Goal: Task Accomplishment & Management: Manage account settings

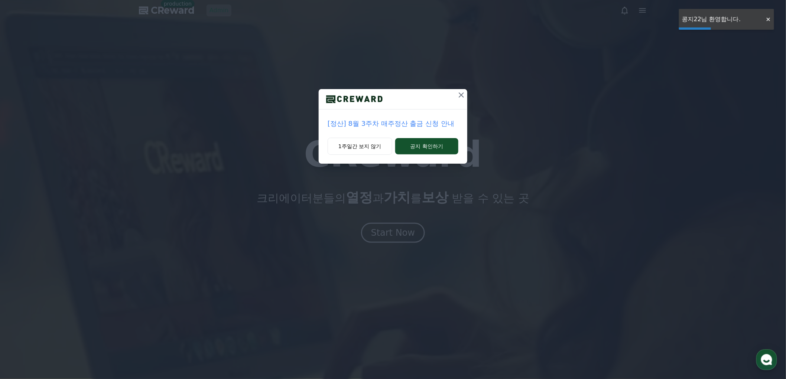
click at [463, 91] on icon at bounding box center [461, 95] width 9 height 9
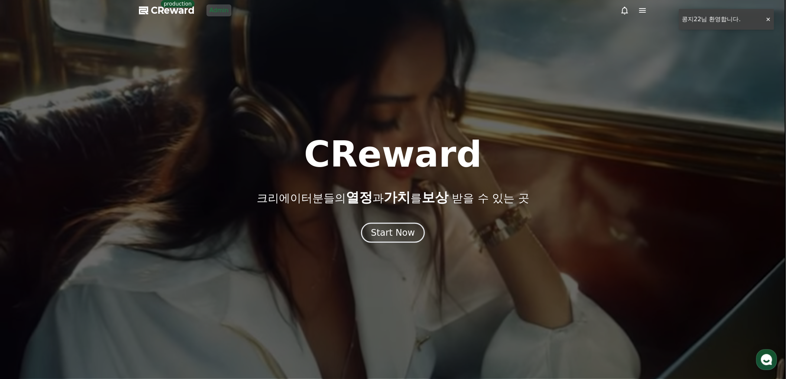
click at [217, 13] on link "Admin" at bounding box center [218, 10] width 25 height 12
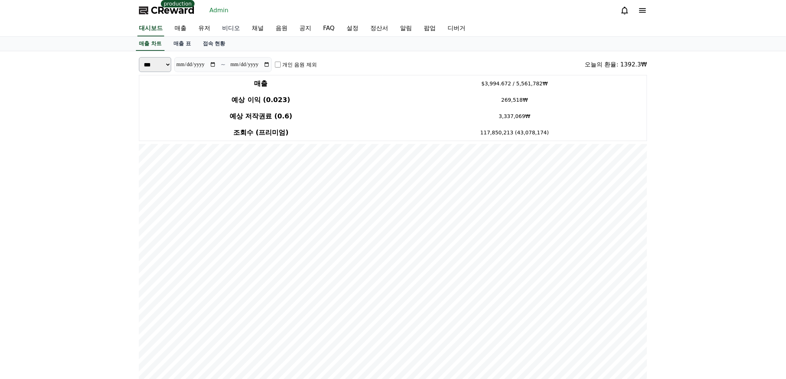
click at [230, 32] on link "비디오" at bounding box center [231, 29] width 30 height 16
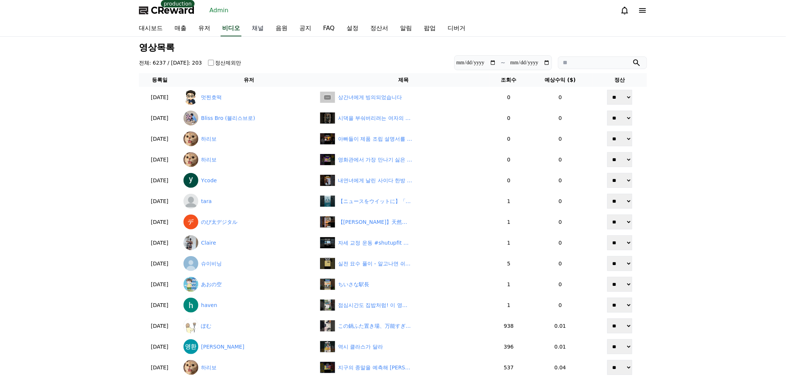
click at [255, 31] on link "채널" at bounding box center [258, 29] width 24 height 16
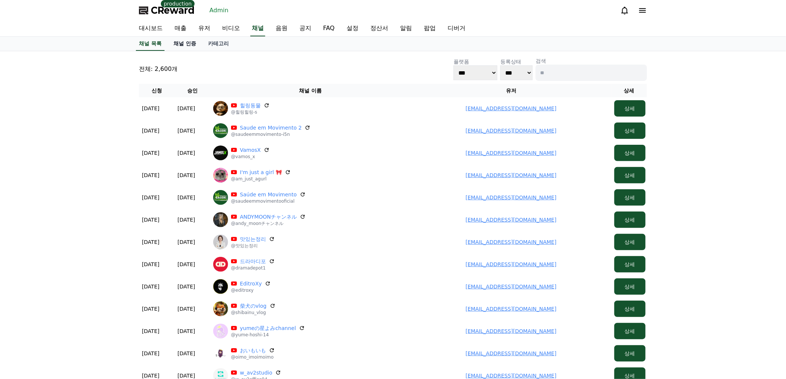
drag, startPoint x: 167, startPoint y: 39, endPoint x: 177, endPoint y: 43, distance: 10.8
click at [167, 39] on div "채널 목록 채널 인증 카테고리" at bounding box center [393, 44] width 520 height 14
click at [178, 43] on link "채널 인증" at bounding box center [184, 44] width 35 height 14
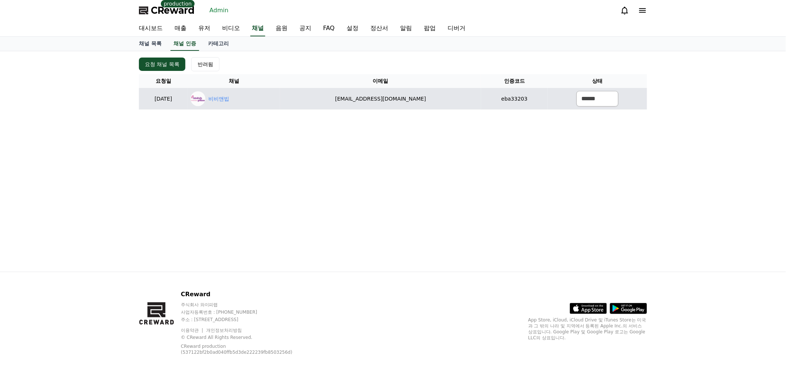
click at [254, 103] on div "비비앤빕" at bounding box center [233, 98] width 87 height 15
click at [229, 99] on link "비비앤빕" at bounding box center [218, 99] width 21 height 8
drag, startPoint x: 588, startPoint y: 98, endPoint x: 586, endPoint y: 105, distance: 7.5
click at [588, 98] on select "****** *** ***" at bounding box center [597, 99] width 42 height 16
select select "********"
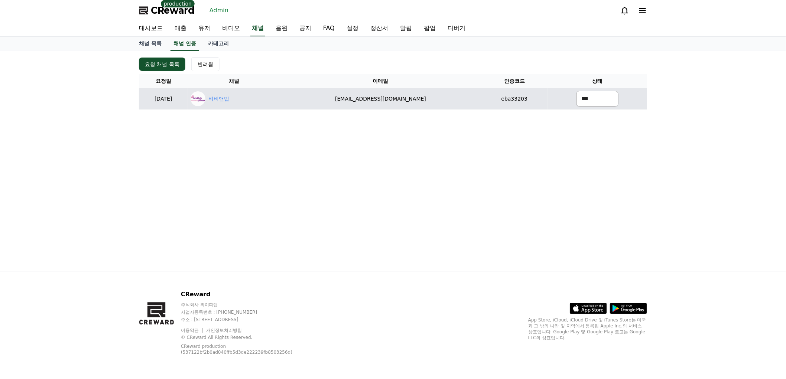
click at [576, 91] on select "****** *** ***" at bounding box center [597, 99] width 42 height 16
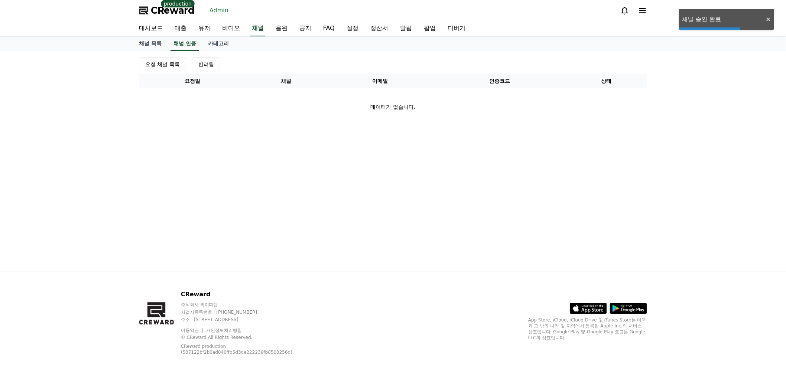
click at [460, 147] on div "요청 채널 목록 반려됨 요청일 채널 이메일 인증코드 상태 데이터가 없습니다." at bounding box center [393, 161] width 520 height 221
click at [254, 29] on link "채널" at bounding box center [257, 29] width 15 height 16
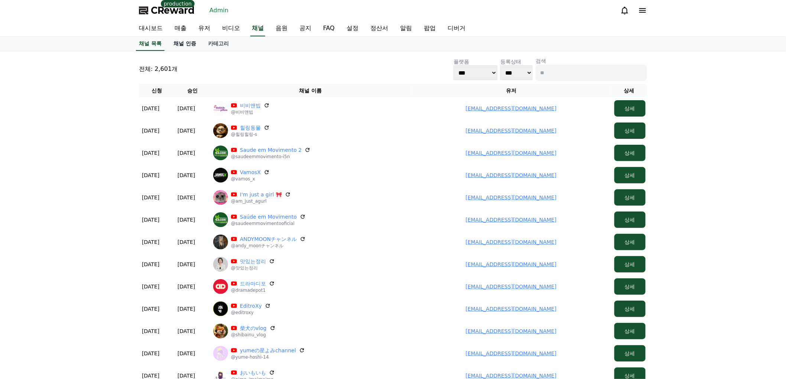
click at [189, 40] on link "채널 인증" at bounding box center [184, 44] width 35 height 14
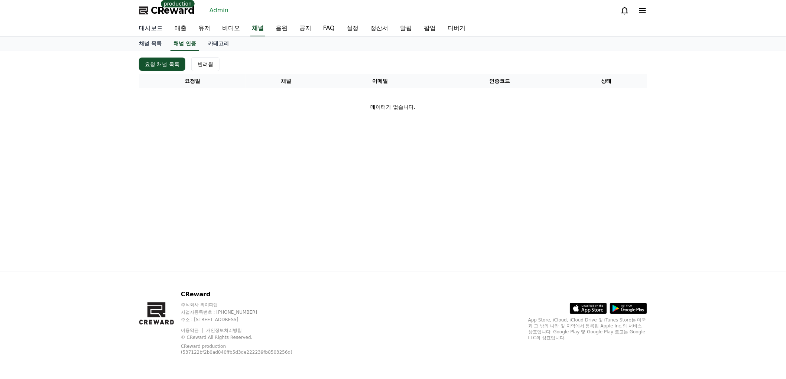
click at [146, 30] on link "대시보드" at bounding box center [151, 29] width 36 height 16
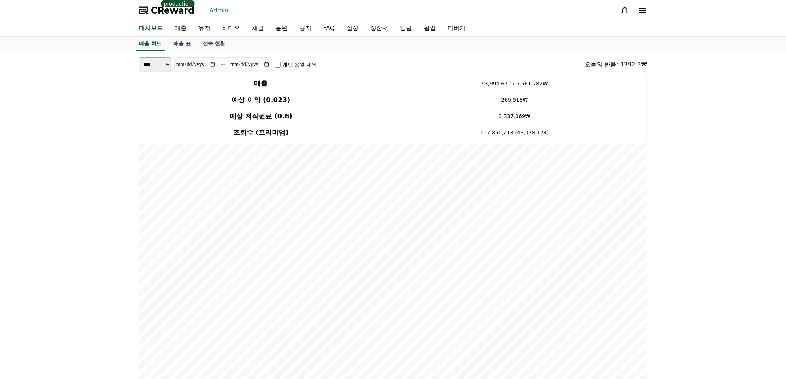
click at [258, 26] on link "채널" at bounding box center [258, 29] width 24 height 16
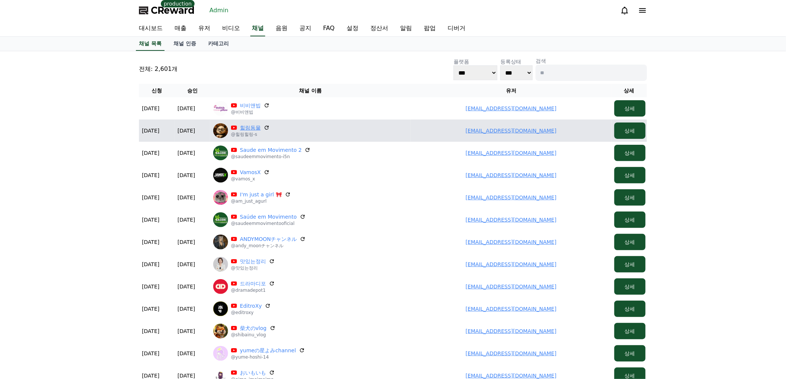
click at [246, 127] on link "힐링동물" at bounding box center [250, 127] width 21 height 7
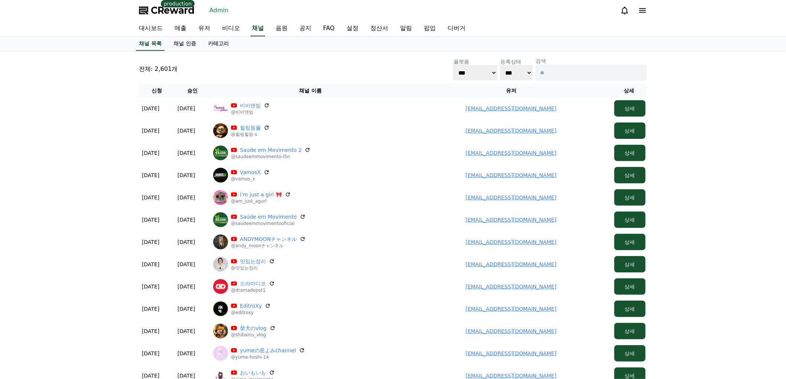
drag, startPoint x: 202, startPoint y: 30, endPoint x: 437, endPoint y: 36, distance: 235.1
click at [202, 30] on link "유저" at bounding box center [204, 29] width 24 height 16
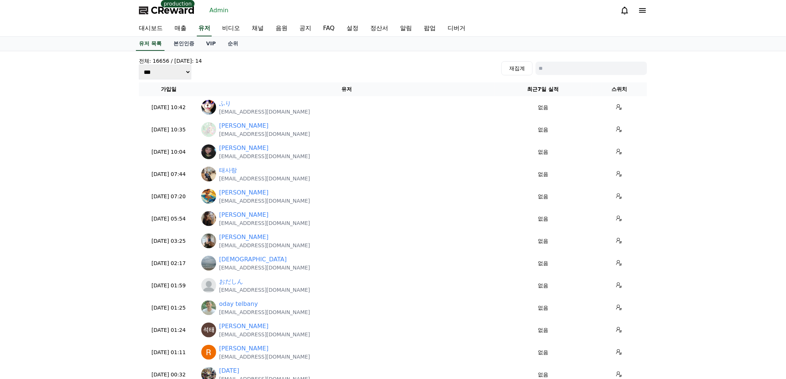
click at [576, 68] on input at bounding box center [590, 68] width 111 height 13
paste input "**********"
type input "**********"
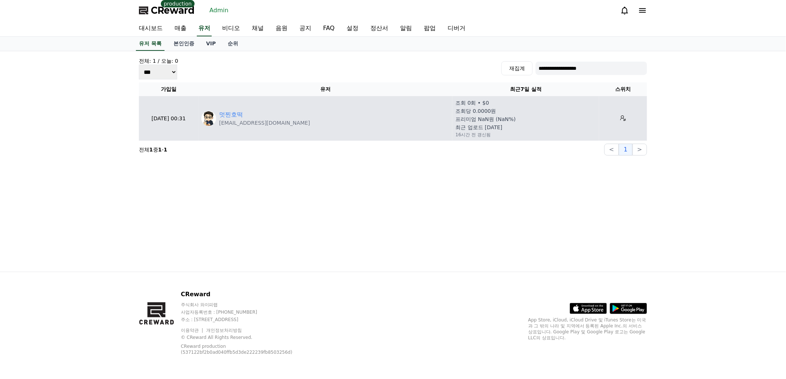
click at [231, 109] on td "멋찐호떡 ngdn803174@gmail.com" at bounding box center [325, 118] width 254 height 45
click at [228, 114] on link "멋찐호떡" at bounding box center [231, 114] width 24 height 9
click at [238, 110] on link "멋찐호떡" at bounding box center [231, 114] width 24 height 9
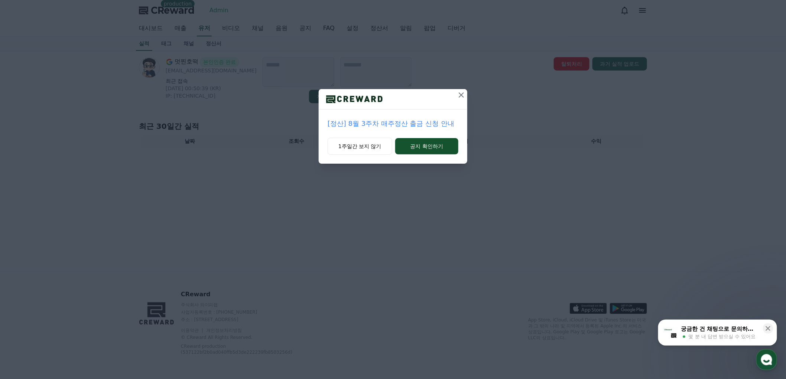
click at [455, 96] on button at bounding box center [461, 95] width 12 height 12
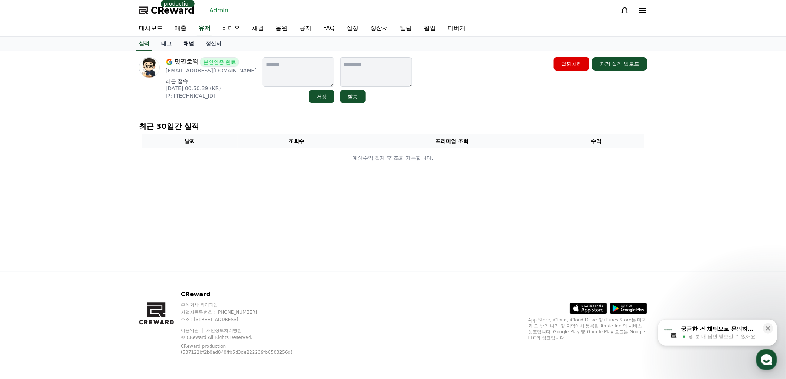
click at [191, 45] on link "채널" at bounding box center [188, 44] width 22 height 14
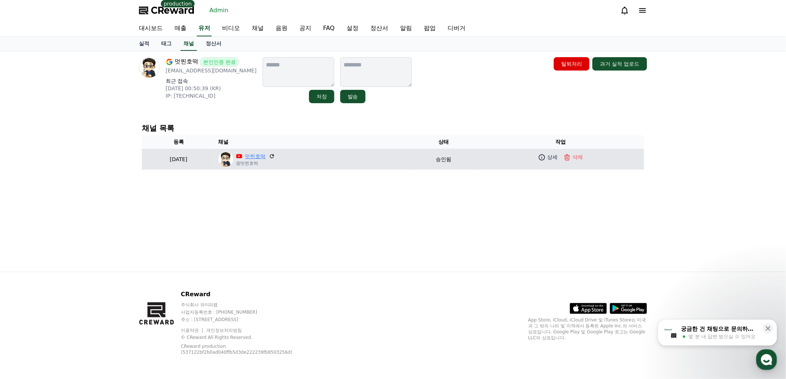
click at [266, 155] on link "멋찐호떡" at bounding box center [255, 157] width 21 height 8
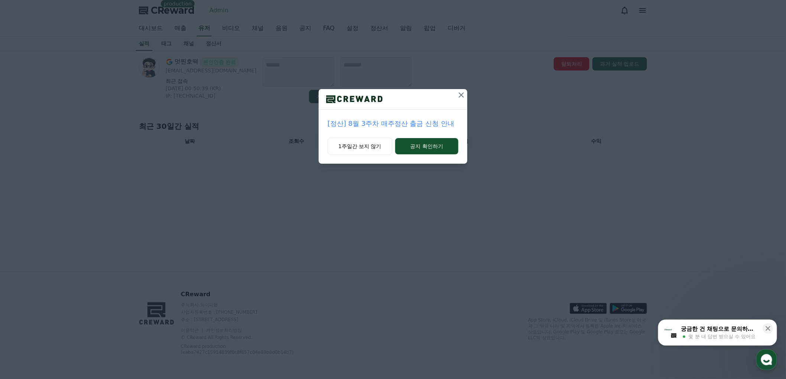
click at [460, 94] on icon at bounding box center [460, 94] width 5 height 5
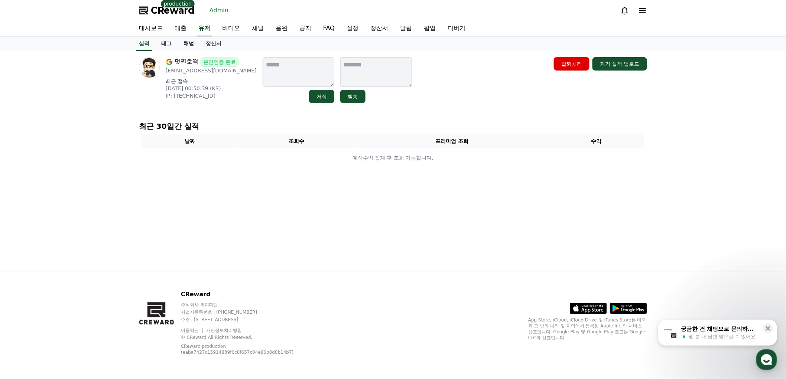
click at [188, 45] on link "채널" at bounding box center [188, 44] width 22 height 14
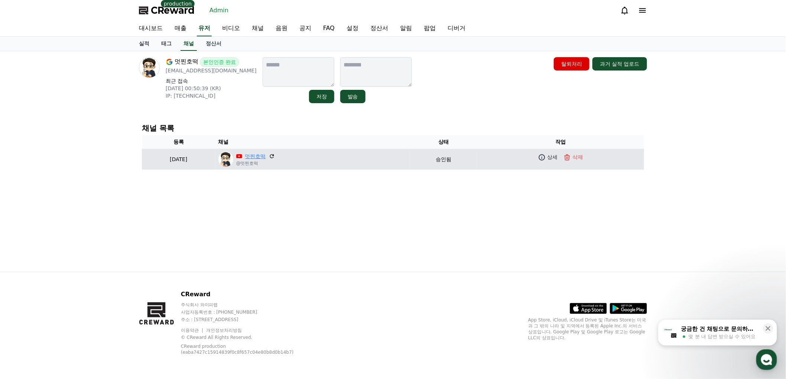
click at [266, 153] on link "멋찐호떡" at bounding box center [255, 157] width 21 height 8
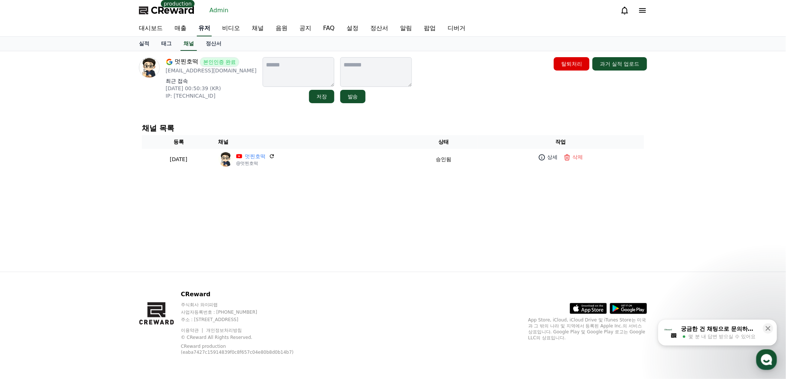
click at [203, 30] on link "유저" at bounding box center [204, 29] width 15 height 16
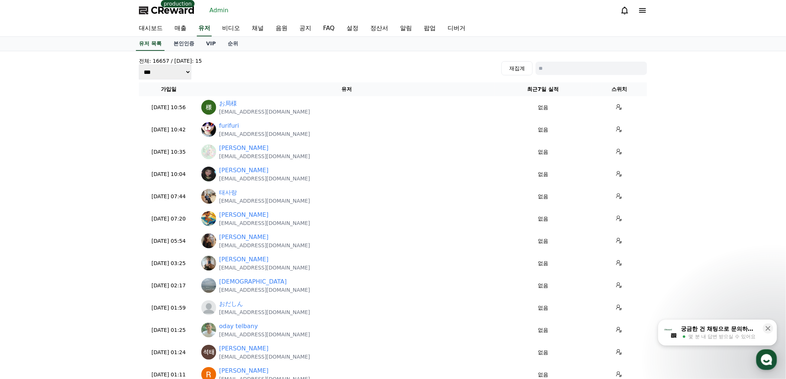
click at [553, 71] on input at bounding box center [590, 68] width 111 height 13
click at [595, 71] on input at bounding box center [590, 68] width 111 height 13
paste input "**********"
type input "**********"
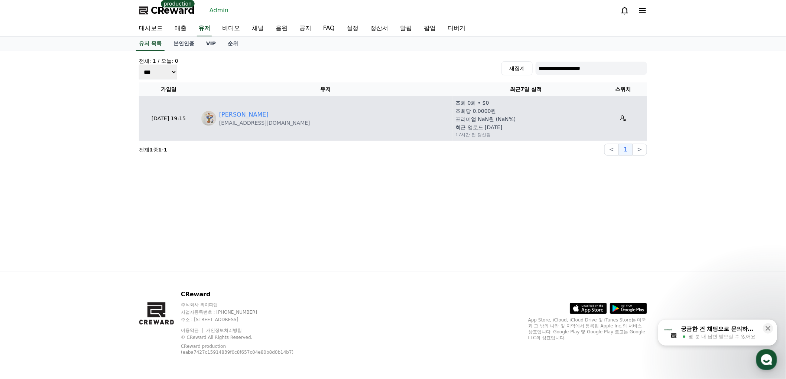
click at [233, 112] on link "[PERSON_NAME]" at bounding box center [243, 114] width 49 height 9
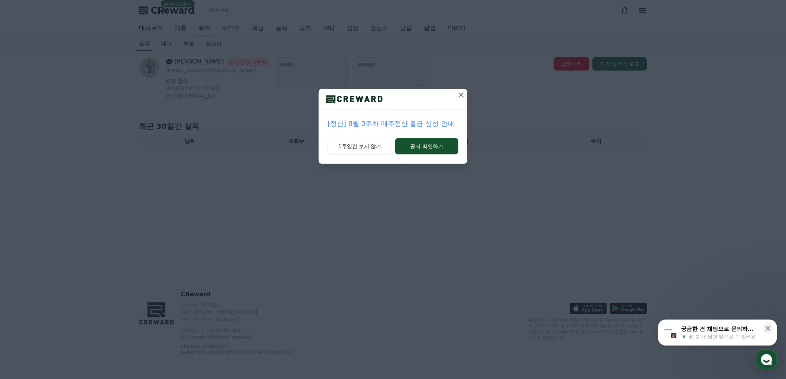
click at [465, 92] on icon at bounding box center [461, 95] width 9 height 9
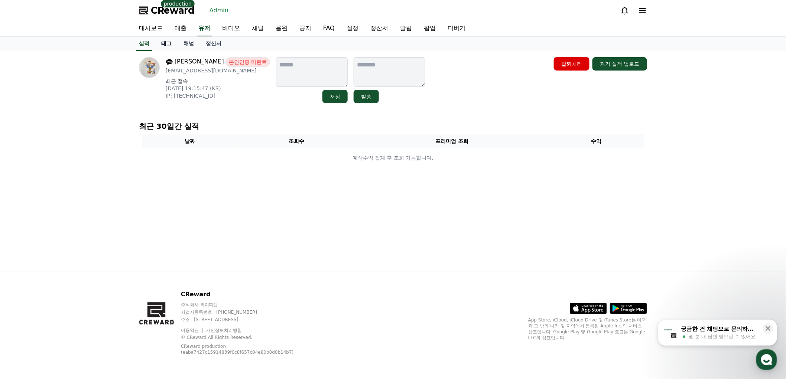
click at [168, 41] on link "태그" at bounding box center [166, 44] width 22 height 14
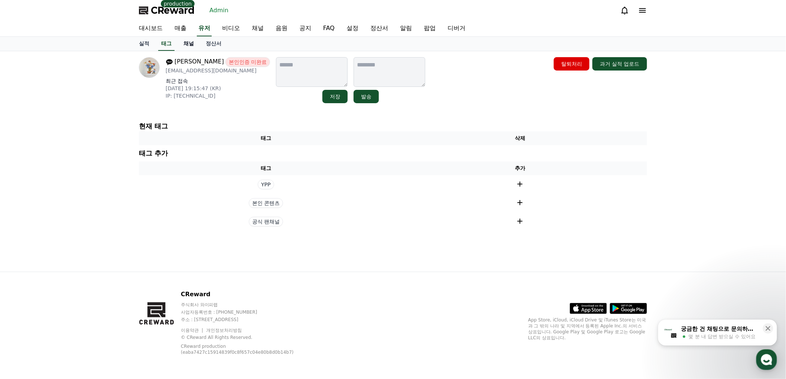
click at [193, 43] on link "채널" at bounding box center [188, 44] width 22 height 14
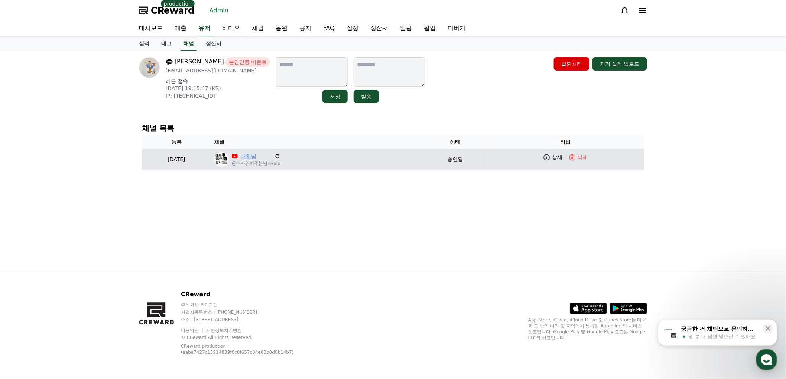
click at [271, 153] on link "대읽남" at bounding box center [256, 157] width 31 height 8
